Goal: Communication & Community: Share content

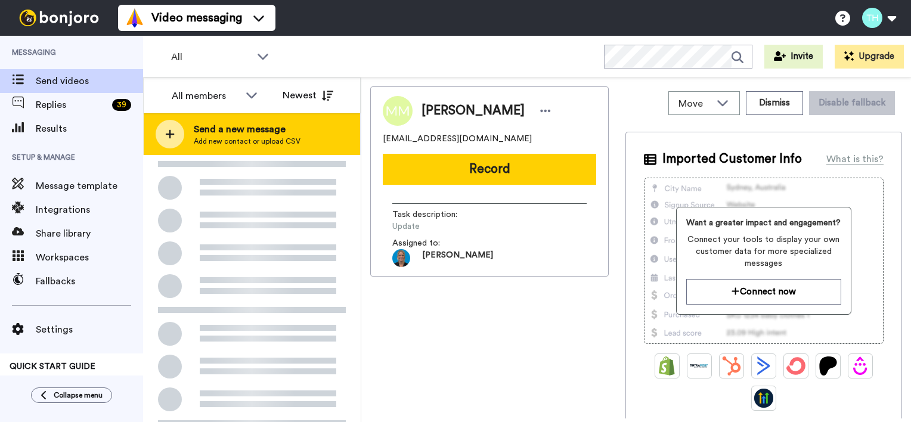
click at [243, 144] on span "Add new contact or upload CSV" at bounding box center [247, 142] width 107 height 10
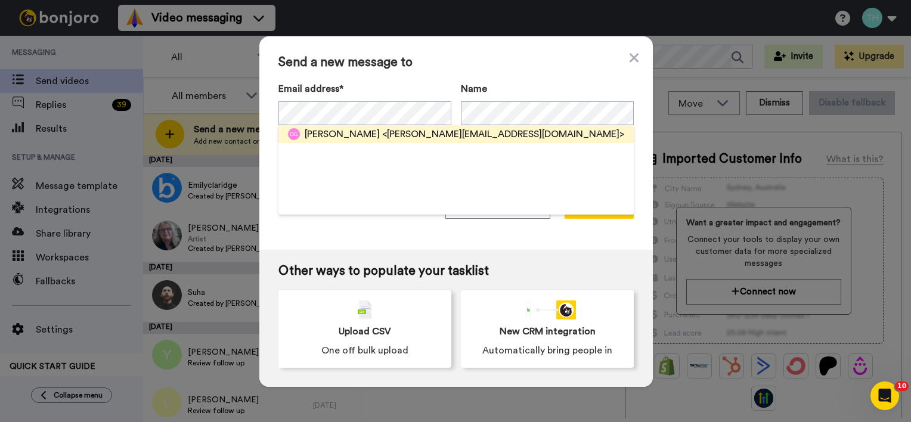
click at [382, 131] on span "<david.german@techademic.net>" at bounding box center [503, 134] width 242 height 14
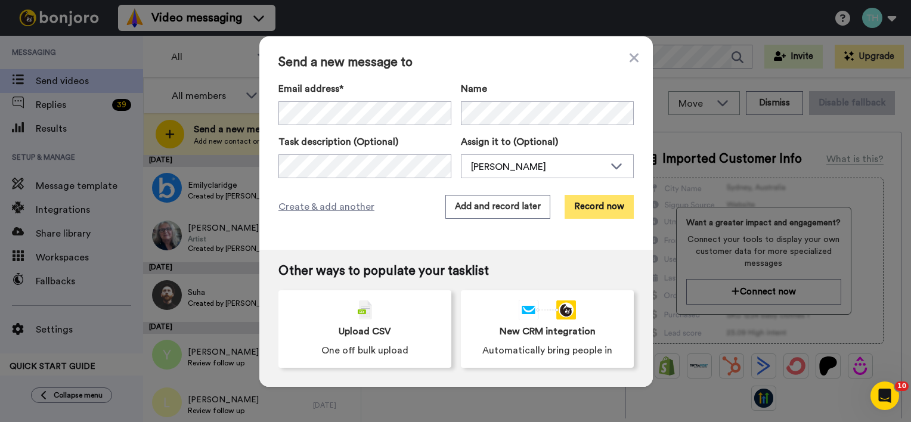
click at [598, 212] on button "Record now" at bounding box center [599, 207] width 69 height 24
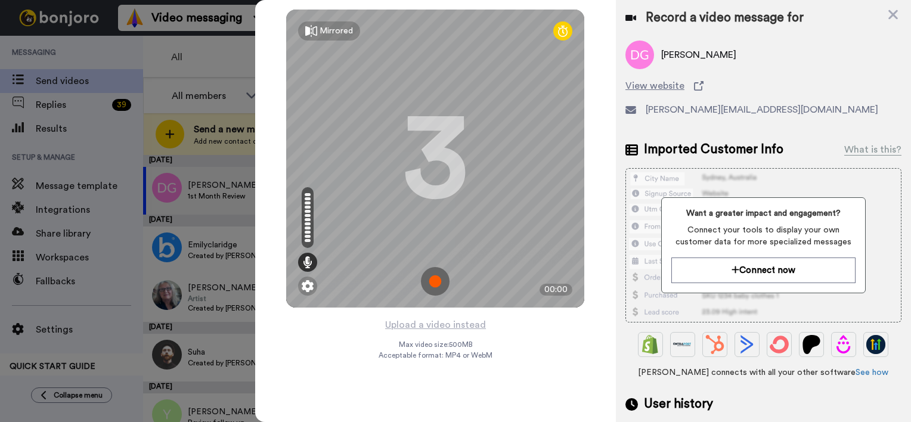
click at [438, 276] on img at bounding box center [435, 281] width 29 height 29
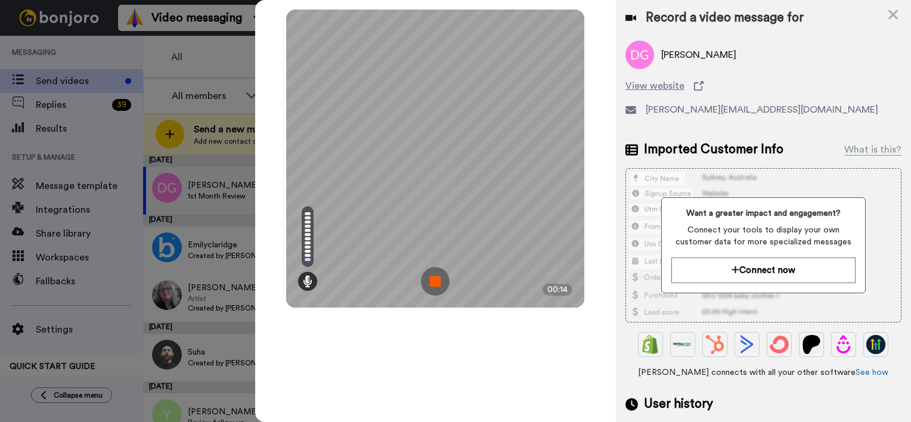
click at [438, 276] on img at bounding box center [435, 281] width 29 height 29
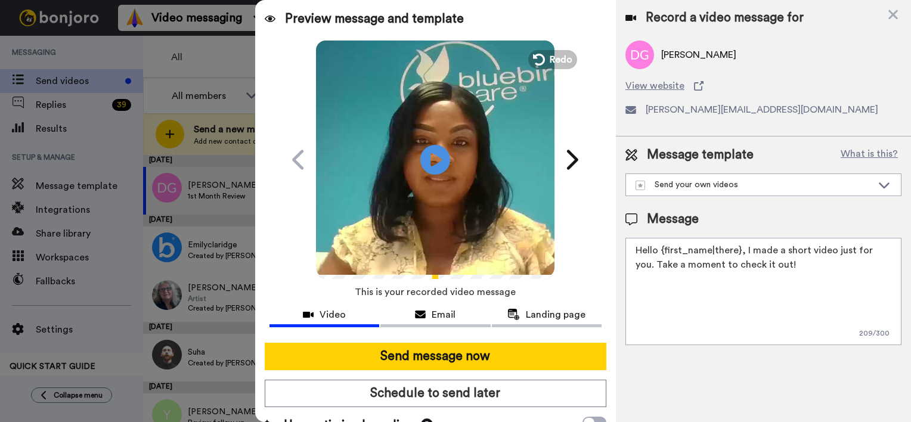
click at [738, 251] on textarea "Hello {first_name|there}, I made a short video just for you. Take a moment to c…" at bounding box center [764, 291] width 276 height 107
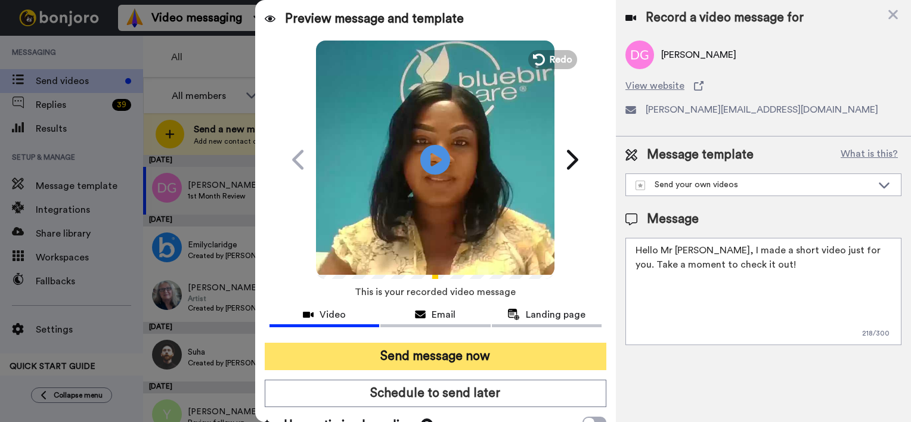
type textarea "Hello Mr German, I made a short video just for you. Take a moment to check it o…"
click at [539, 363] on button "Send message now" at bounding box center [436, 356] width 342 height 27
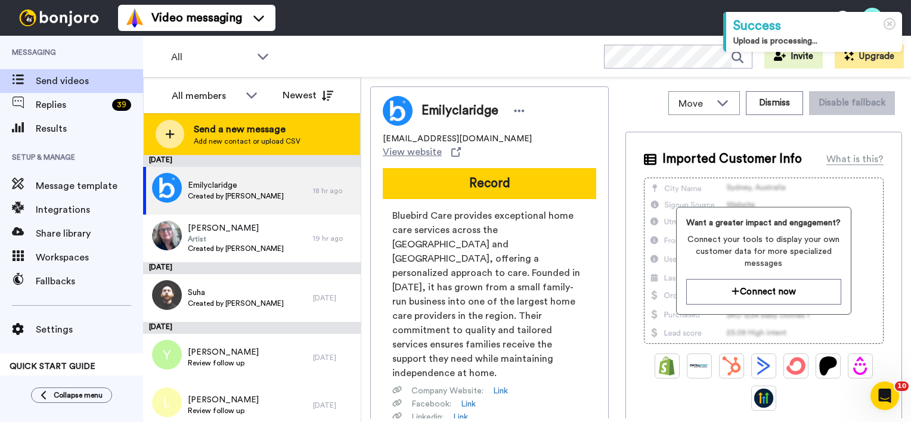
click at [244, 138] on span "Add new contact or upload CSV" at bounding box center [247, 142] width 107 height 10
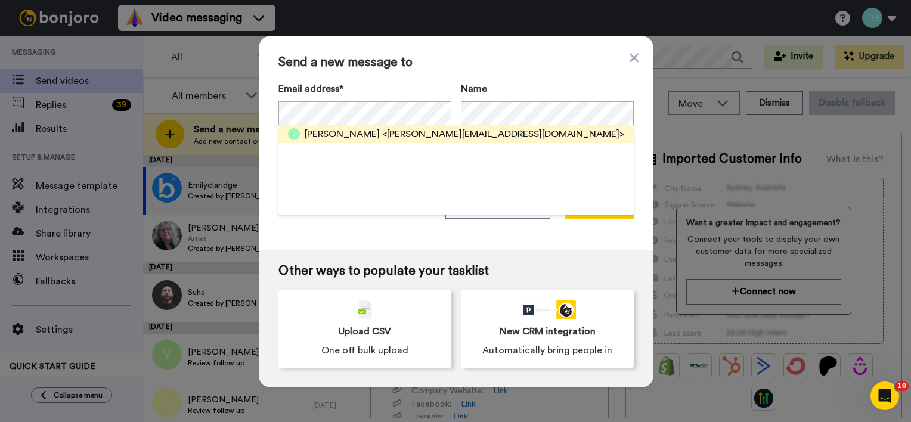
click at [382, 135] on span "<Jenny.matthias@yahoo.co.uk>" at bounding box center [503, 134] width 242 height 14
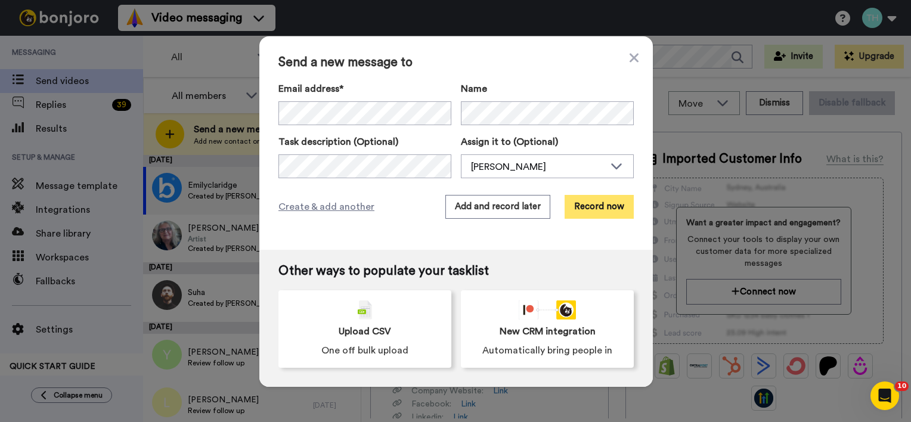
click at [582, 210] on button "Record now" at bounding box center [599, 207] width 69 height 24
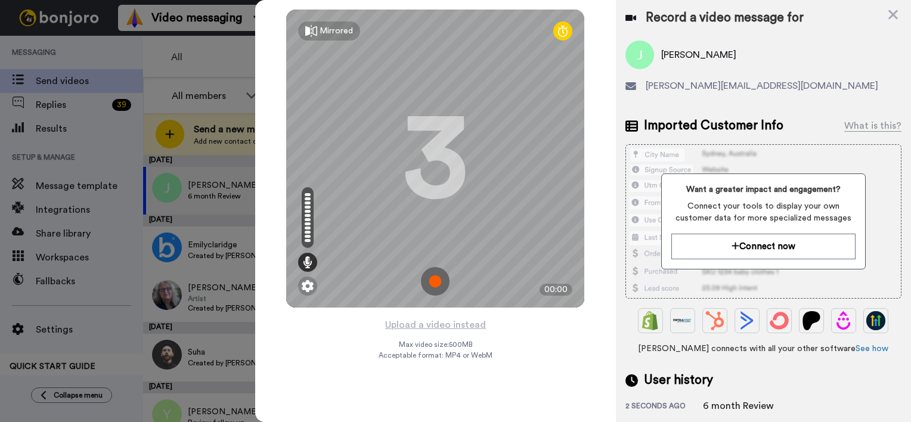
click at [430, 277] on img at bounding box center [435, 281] width 29 height 29
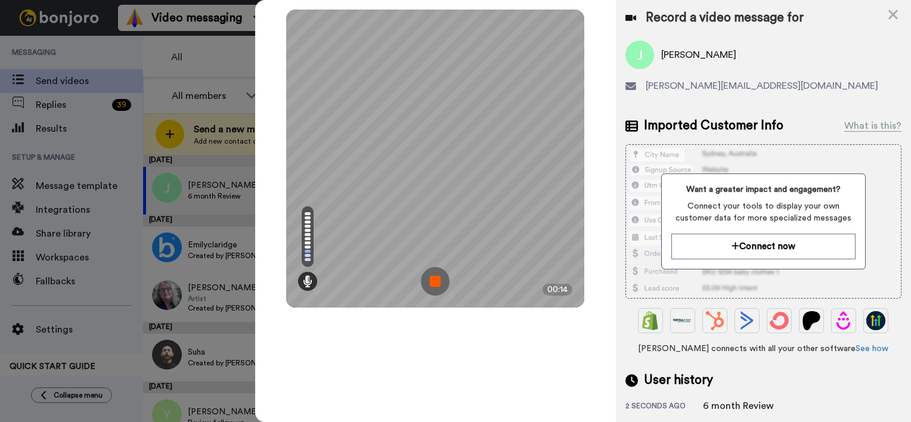
click at [430, 277] on img at bounding box center [435, 281] width 29 height 29
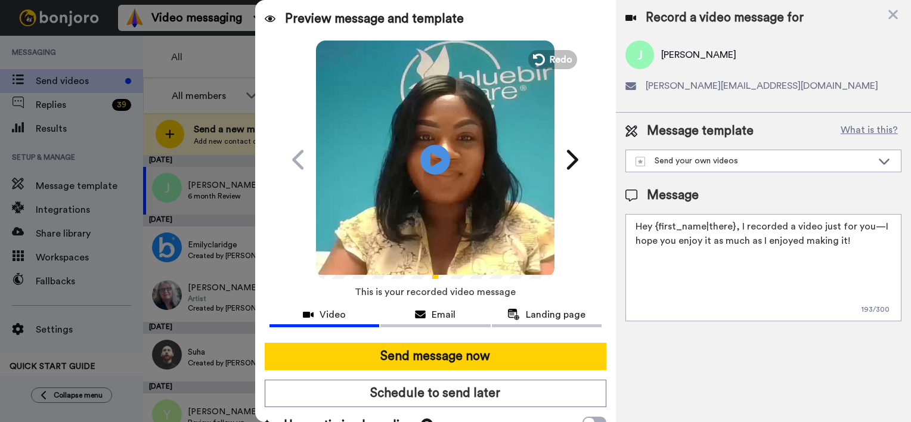
click at [732, 228] on textarea "Hey {first_name|there}, I recorded a video just for you—I hope you enjoy it as …" at bounding box center [764, 267] width 276 height 107
drag, startPoint x: 675, startPoint y: 227, endPoint x: 684, endPoint y: 237, distance: 14.0
click at [675, 227] on textarea "Hey Jacq, I recorded a video just for you—I hope you enjoy it as much as I enjo…" at bounding box center [764, 267] width 276 height 107
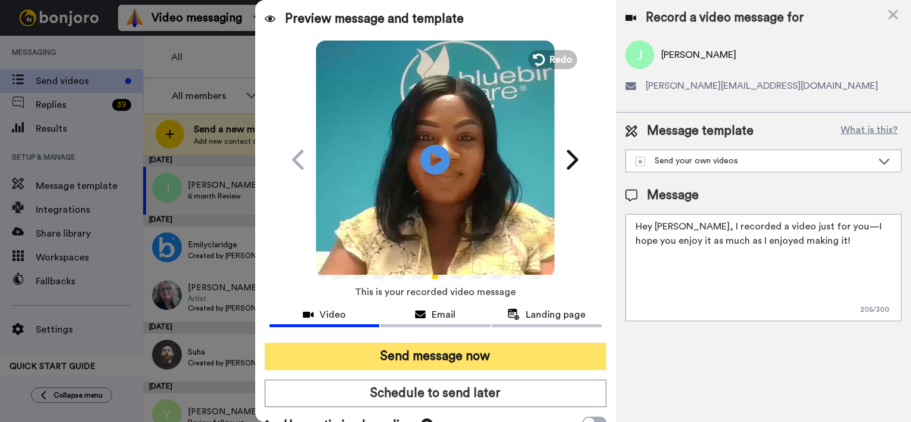
type textarea "Hey Jackie, I recorded a video just for you—I hope you enjoy it as much as I en…"
click at [423, 351] on button "Send message now" at bounding box center [436, 356] width 342 height 27
